Goal: Information Seeking & Learning: Find specific fact

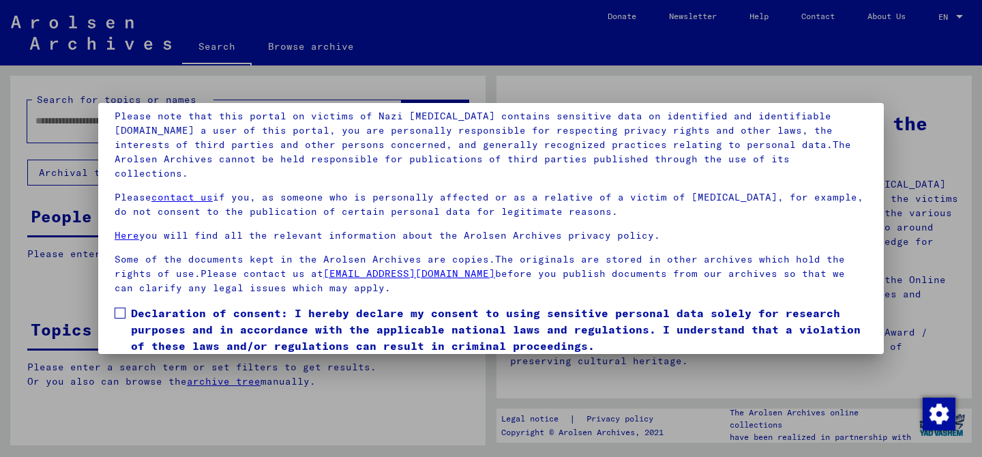
scroll to position [114, 0]
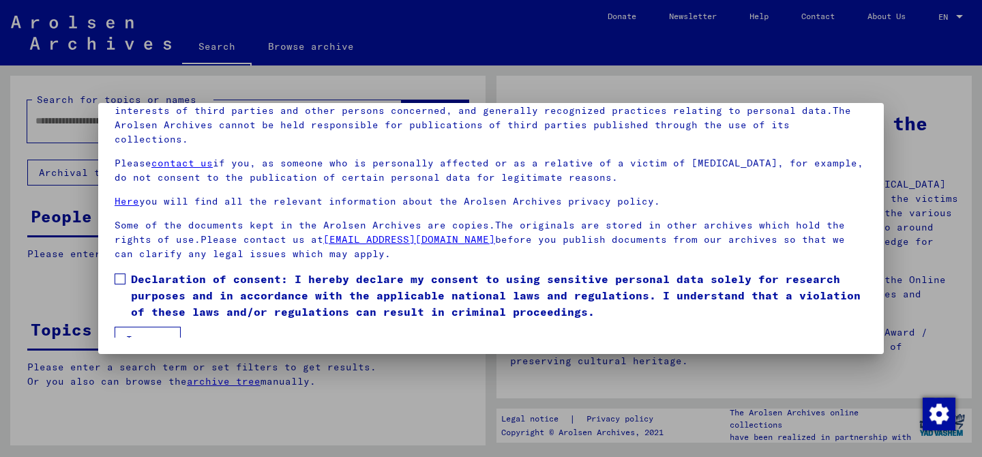
click at [117, 273] on span at bounding box center [120, 278] width 11 height 11
drag, startPoint x: 140, startPoint y: 325, endPoint x: 263, endPoint y: 217, distance: 163.8
click at [140, 327] on button "I agree" at bounding box center [148, 340] width 66 height 26
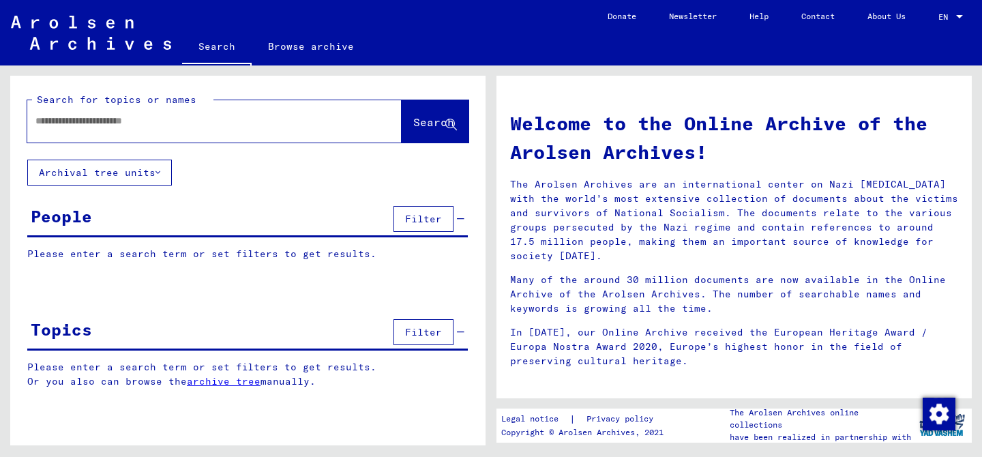
click at [223, 119] on input "text" at bounding box center [197, 121] width 325 height 14
type input "*********"
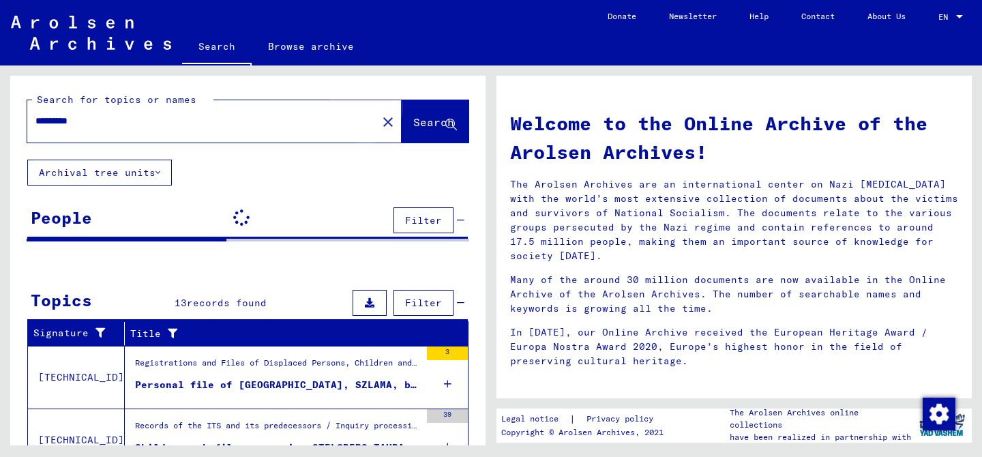
click at [421, 123] on span "Search" at bounding box center [433, 122] width 41 height 14
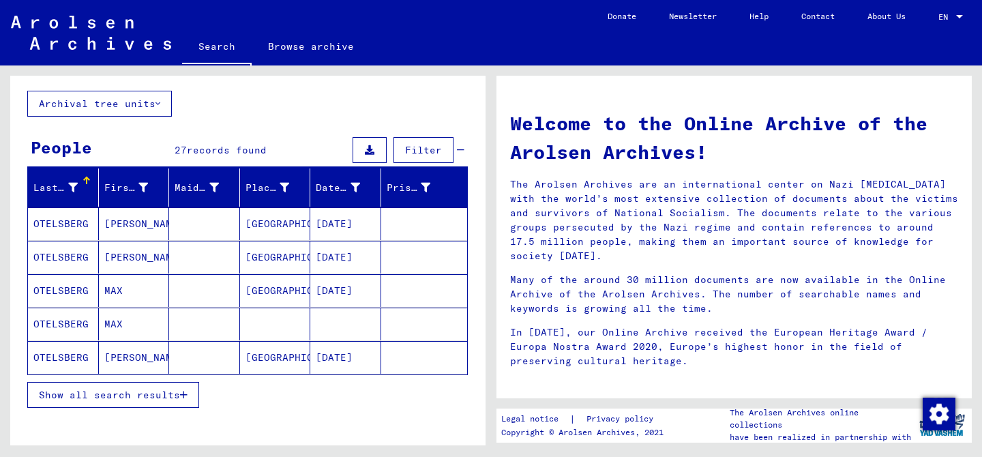
scroll to position [74, 0]
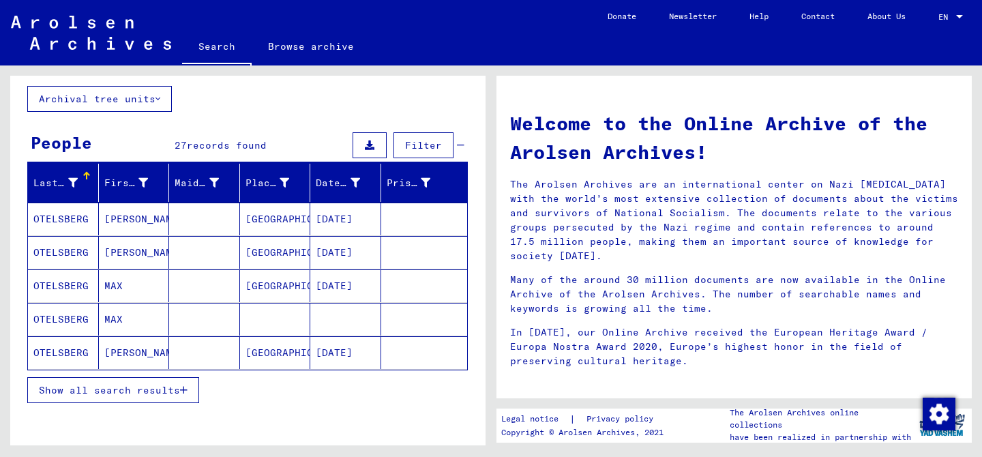
click at [85, 389] on span "Show all search results" at bounding box center [109, 390] width 141 height 12
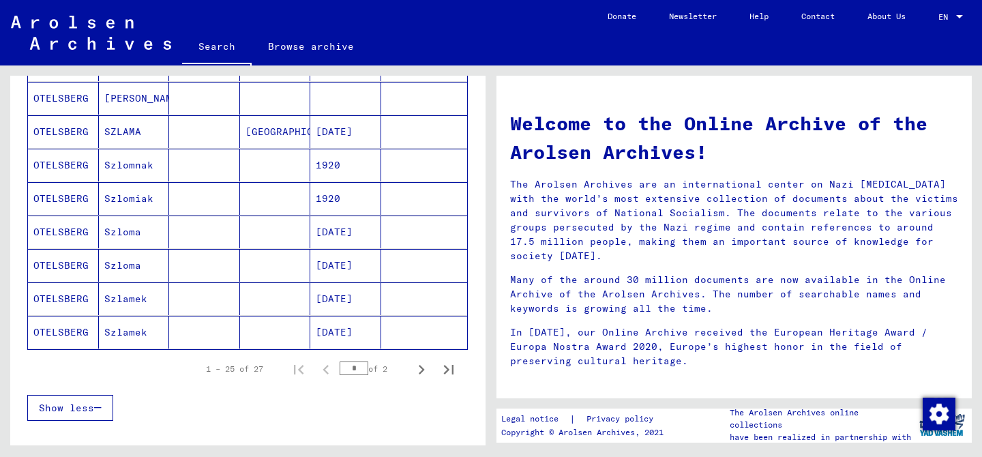
scroll to position [766, 0]
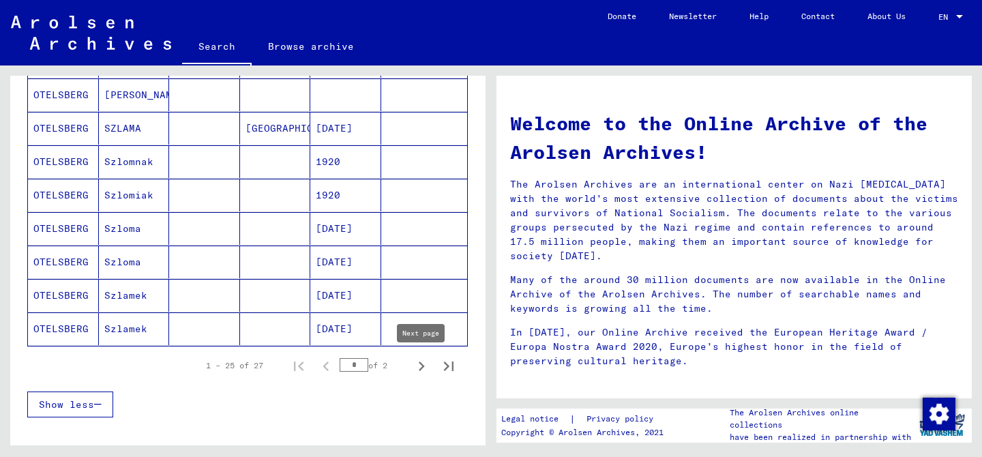
click at [421, 364] on icon "Next page" at bounding box center [422, 366] width 6 height 10
type input "*"
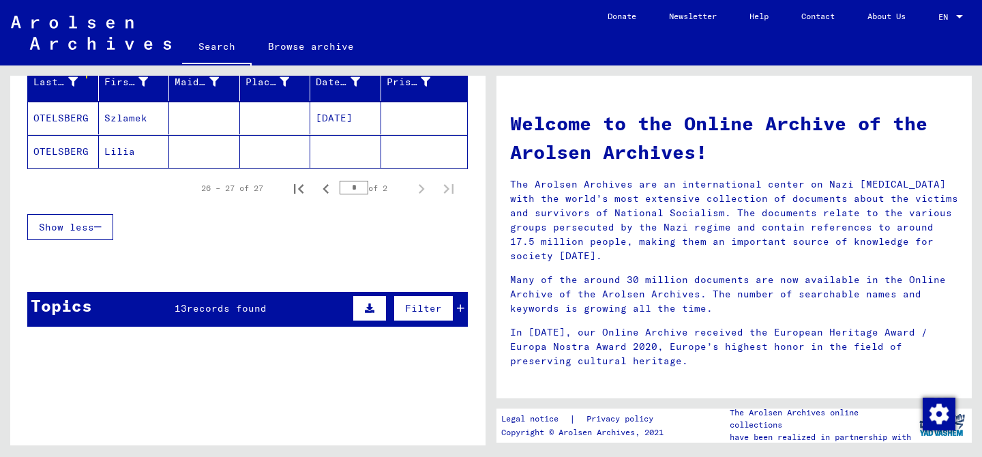
scroll to position [95, 0]
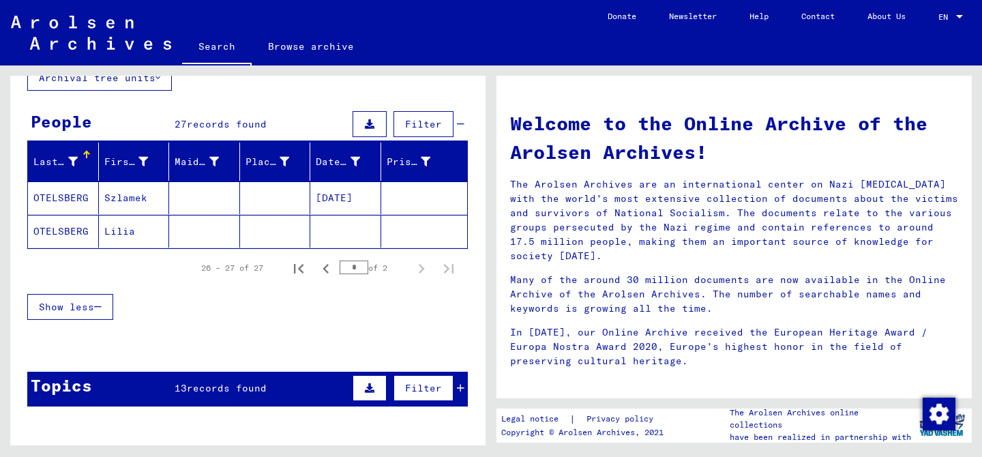
click at [68, 230] on mat-cell "OTELSBERG" at bounding box center [63, 231] width 71 height 33
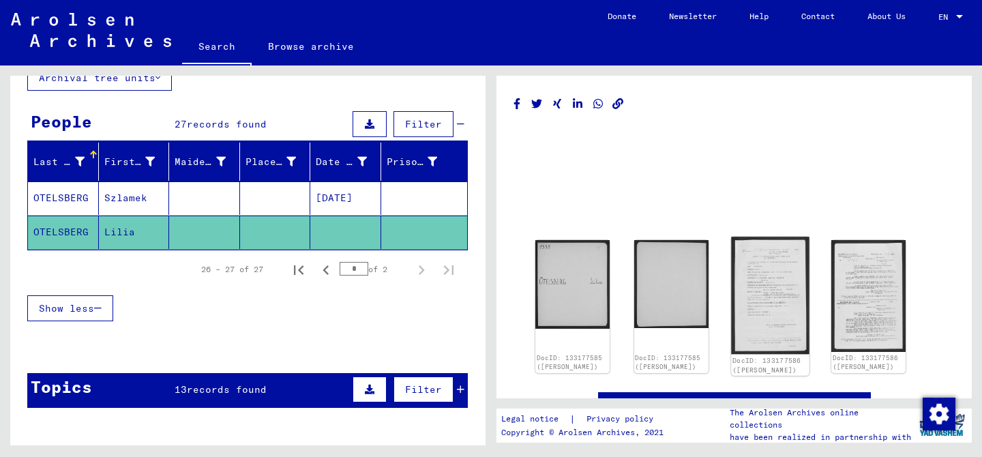
click at [769, 306] on img at bounding box center [770, 295] width 78 height 117
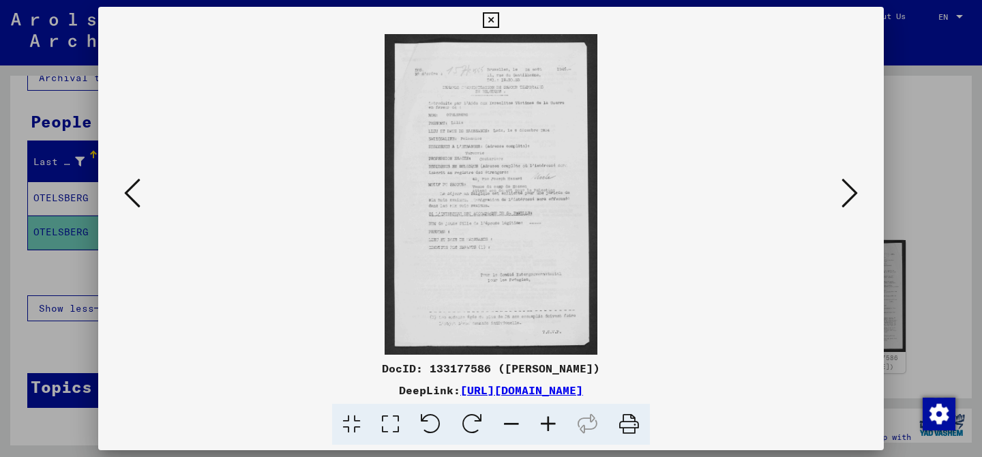
click at [847, 193] on icon at bounding box center [849, 193] width 16 height 33
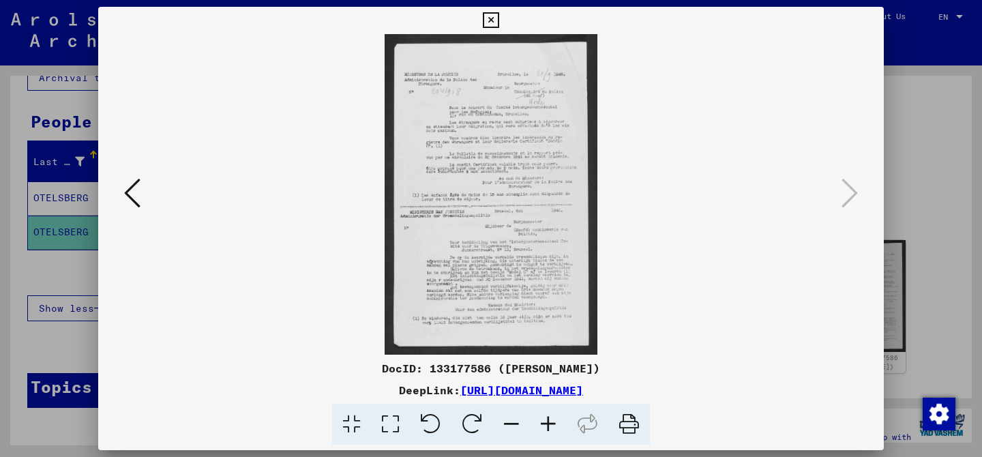
click at [490, 21] on icon at bounding box center [491, 20] width 16 height 16
